Goal: Task Accomplishment & Management: Manage account settings

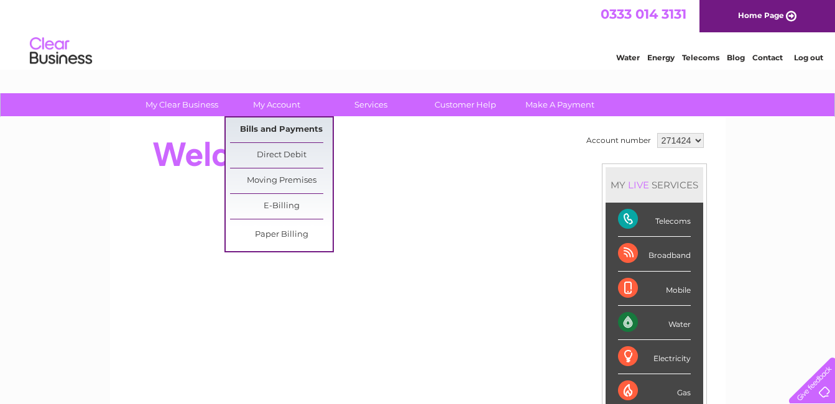
click at [285, 131] on link "Bills and Payments" at bounding box center [281, 129] width 103 height 25
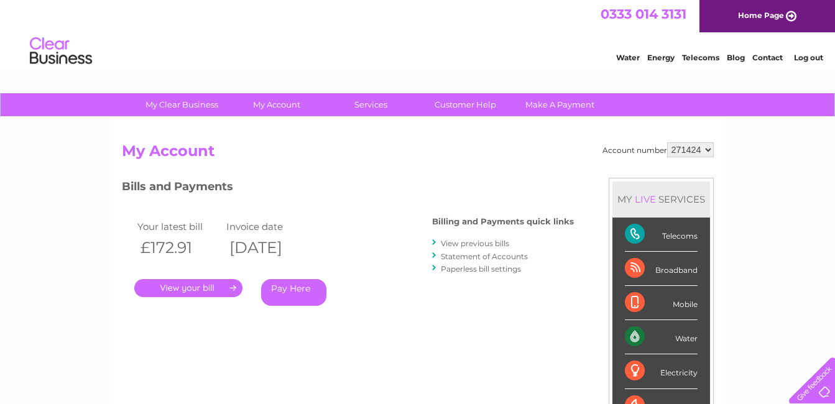
click at [178, 291] on link "." at bounding box center [188, 288] width 108 height 18
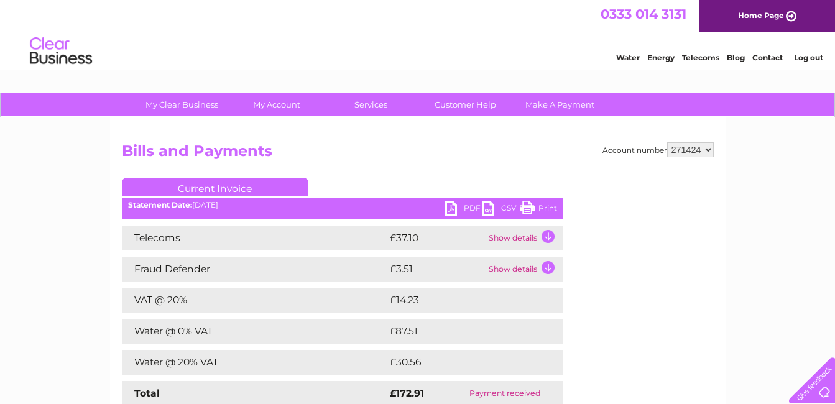
scroll to position [62, 0]
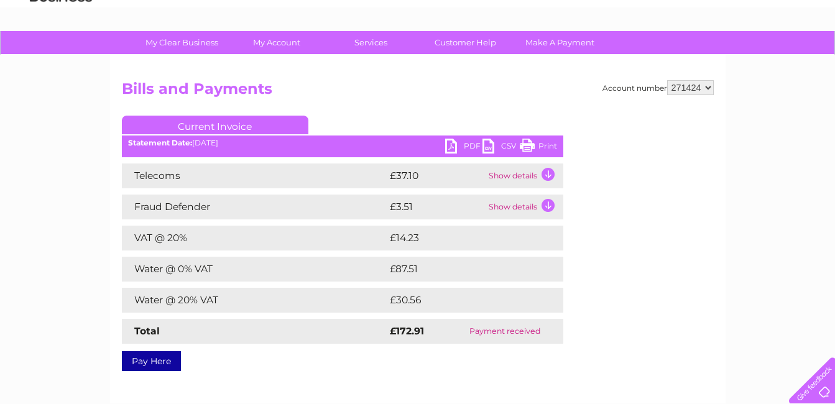
click at [459, 147] on link "PDF" at bounding box center [463, 148] width 37 height 18
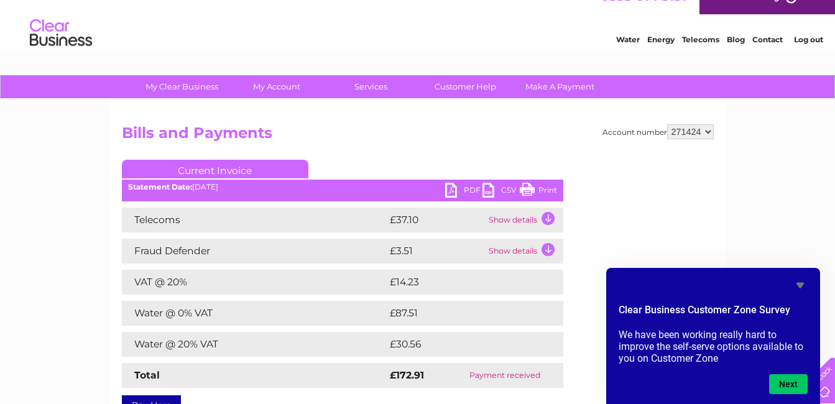
scroll to position [0, 0]
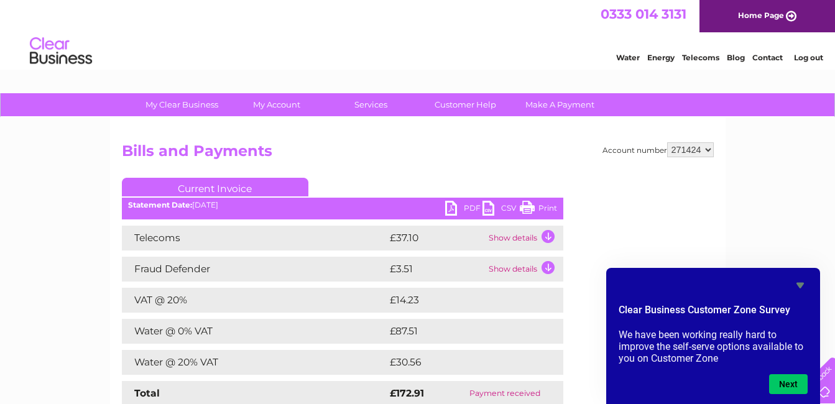
click at [806, 59] on link "Log out" at bounding box center [808, 57] width 29 height 9
